Goal: Find specific page/section: Find specific page/section

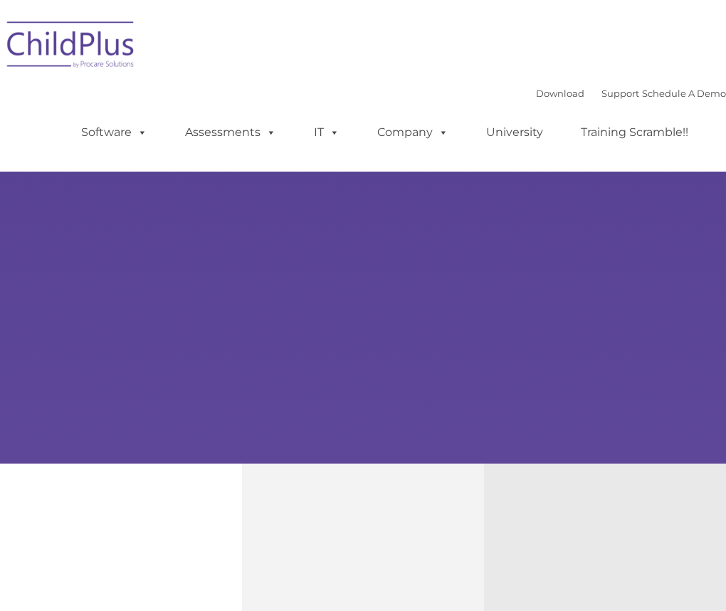
type input ""
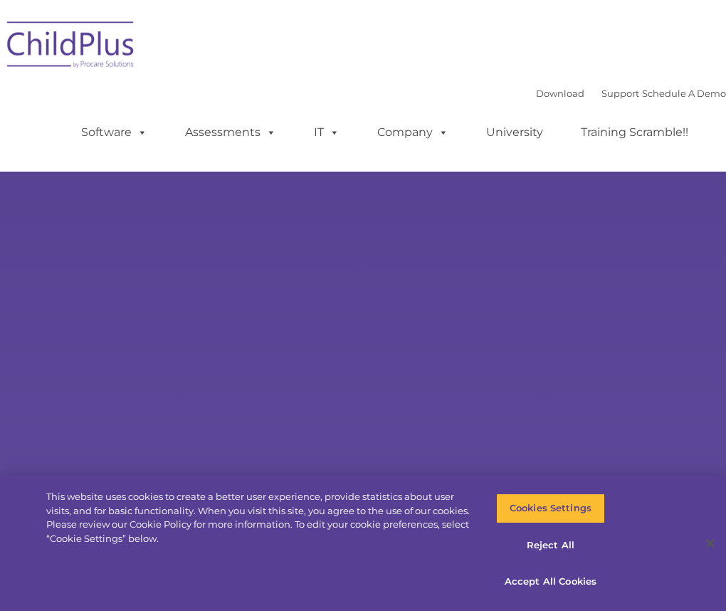
select select "MEDIUM"
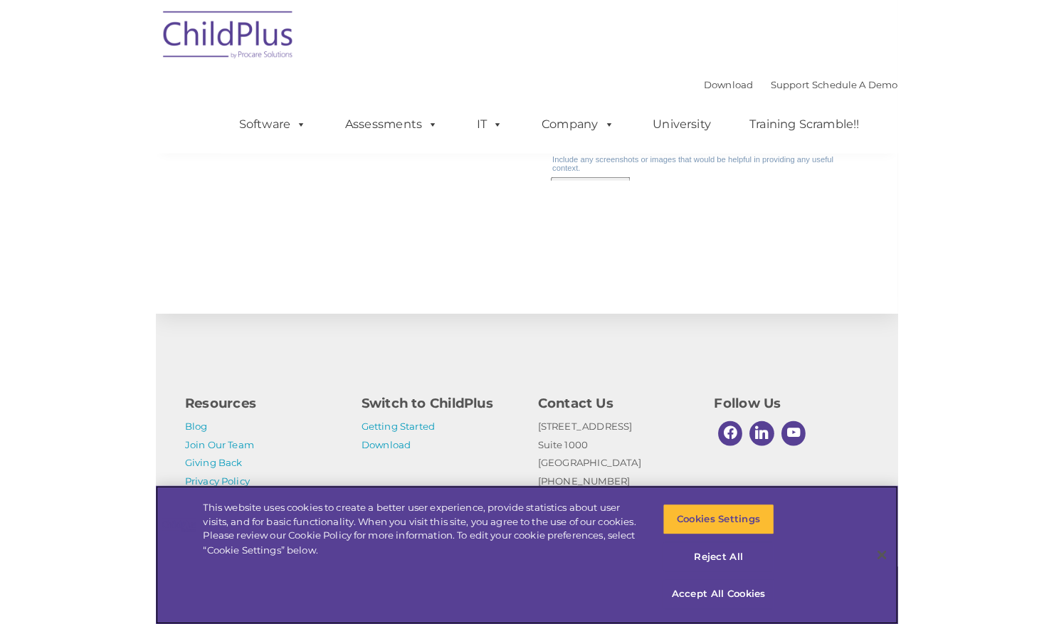
scroll to position [1494, 0]
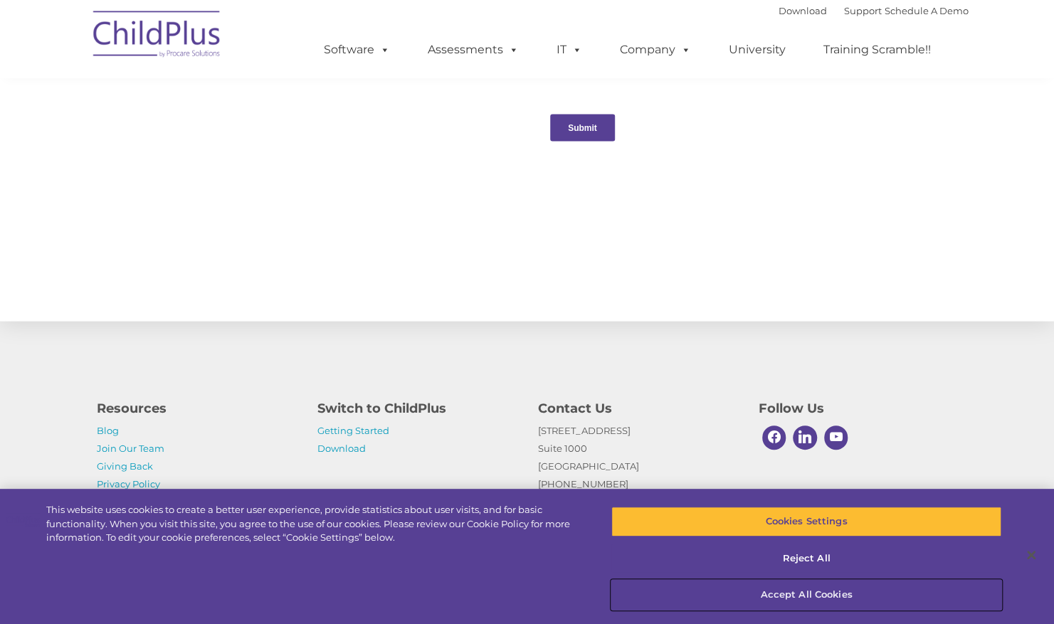
click at [725, 588] on button "Accept All Cookies" at bounding box center [806, 595] width 390 height 30
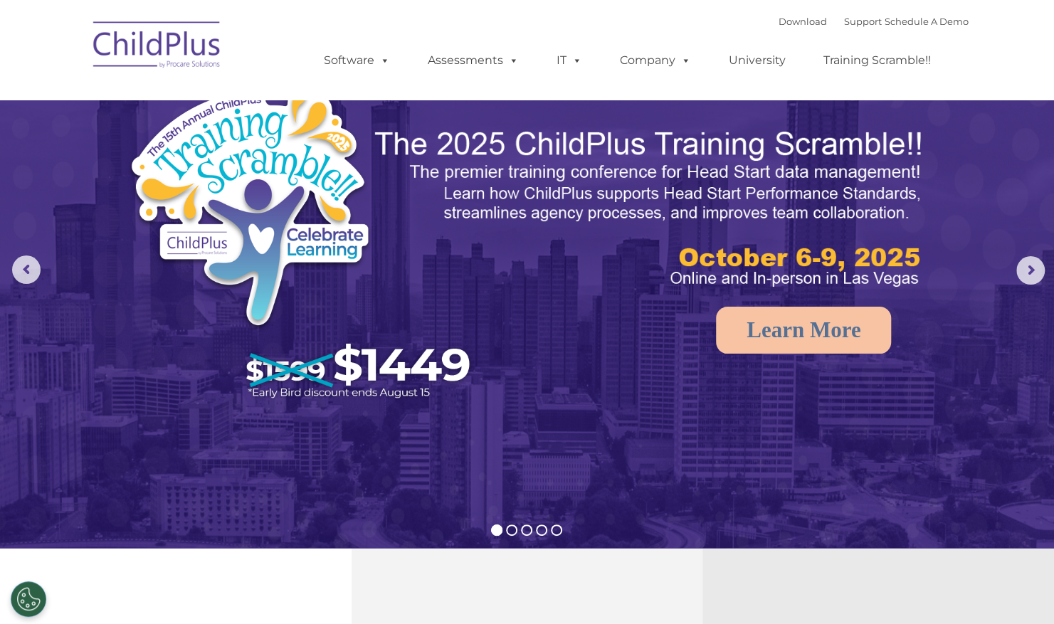
scroll to position [0, 0]
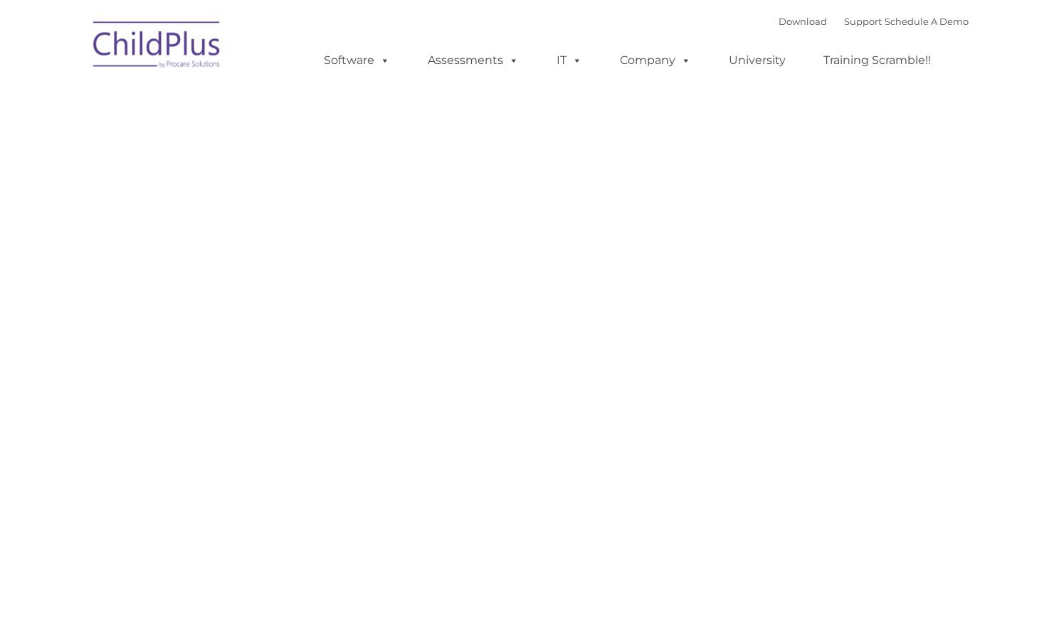
type input ""
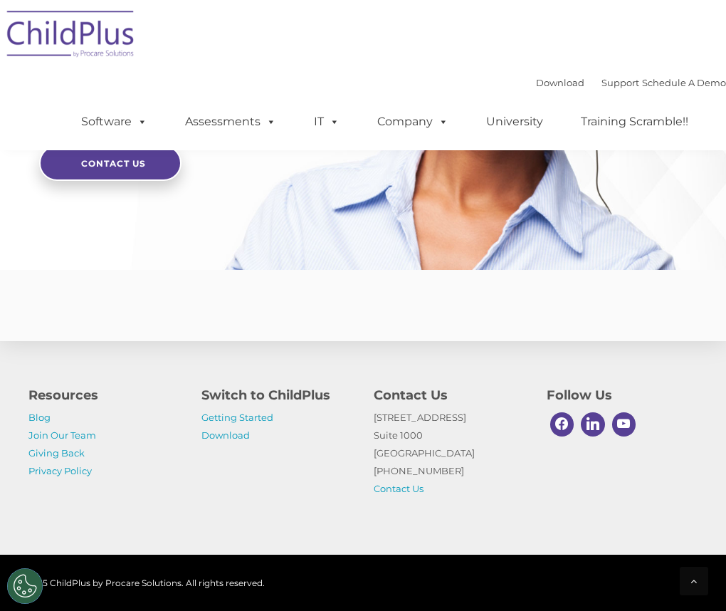
scroll to position [3607, 0]
